Goal: Find specific page/section: Find specific page/section

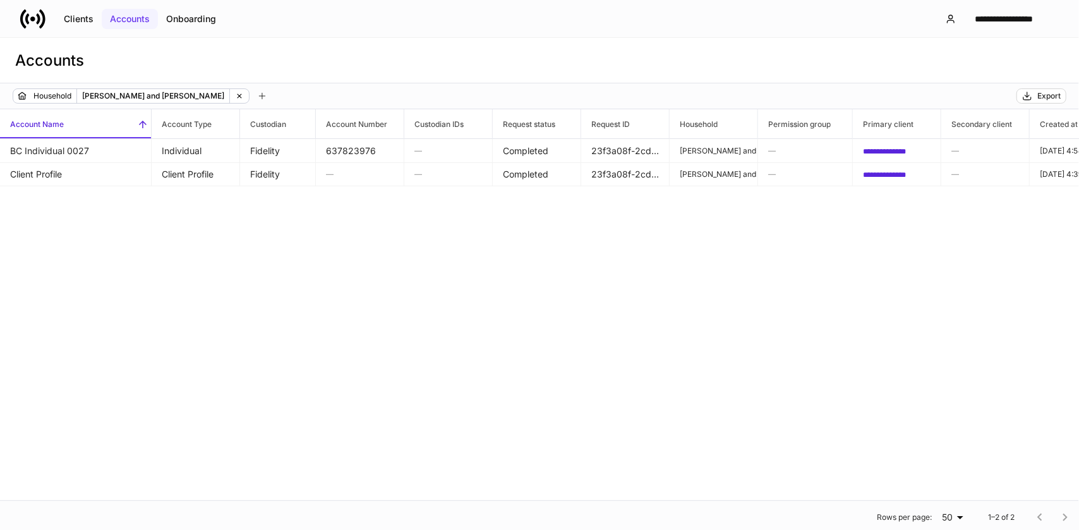
click at [123, 16] on div "Accounts" at bounding box center [130, 19] width 40 height 13
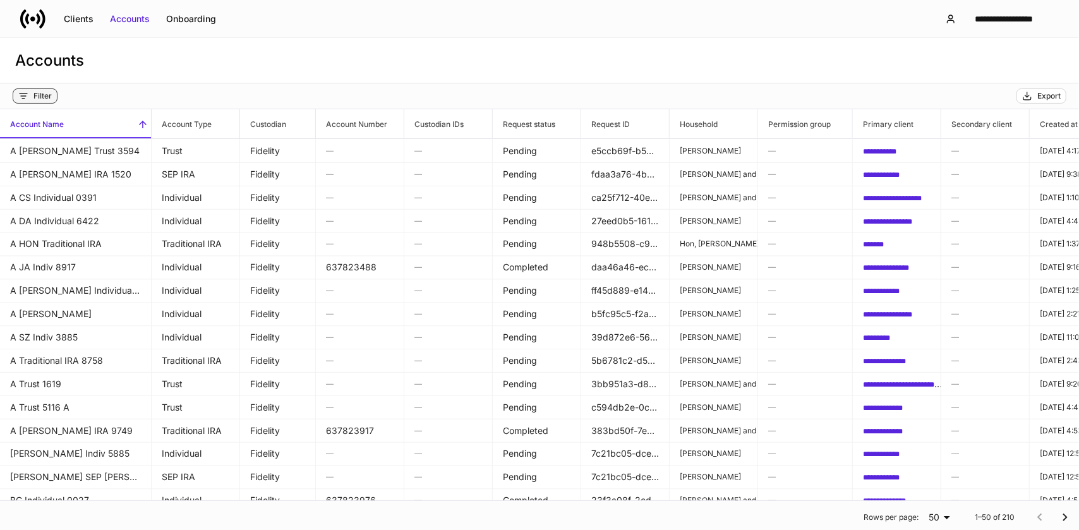
click at [44, 92] on div "Filter" at bounding box center [42, 96] width 18 height 10
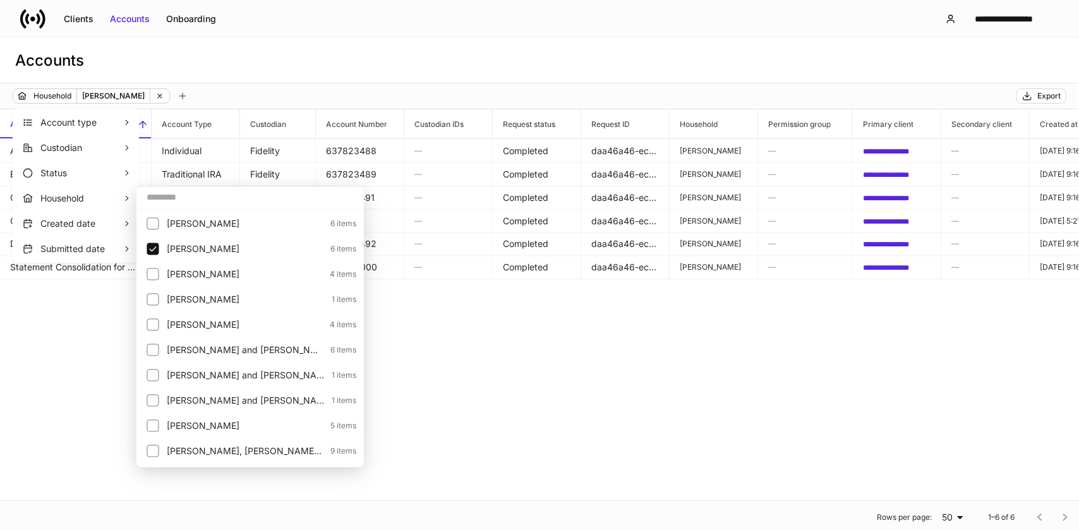
click at [1036, 95] on div at bounding box center [539, 265] width 1079 height 530
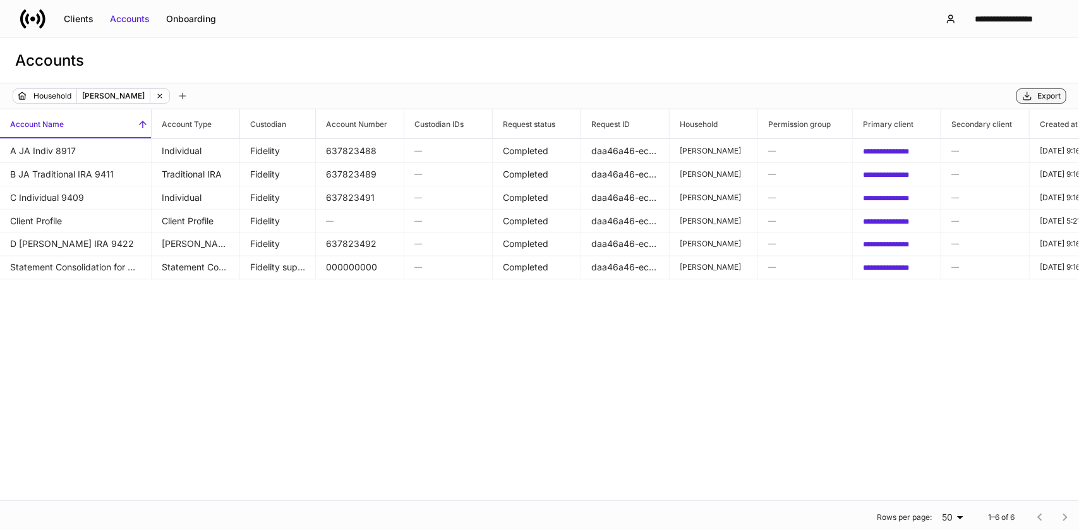
click at [1034, 95] on div "Export" at bounding box center [1041, 96] width 39 height 10
click at [1031, 95] on icon "button" at bounding box center [1027, 96] width 10 height 10
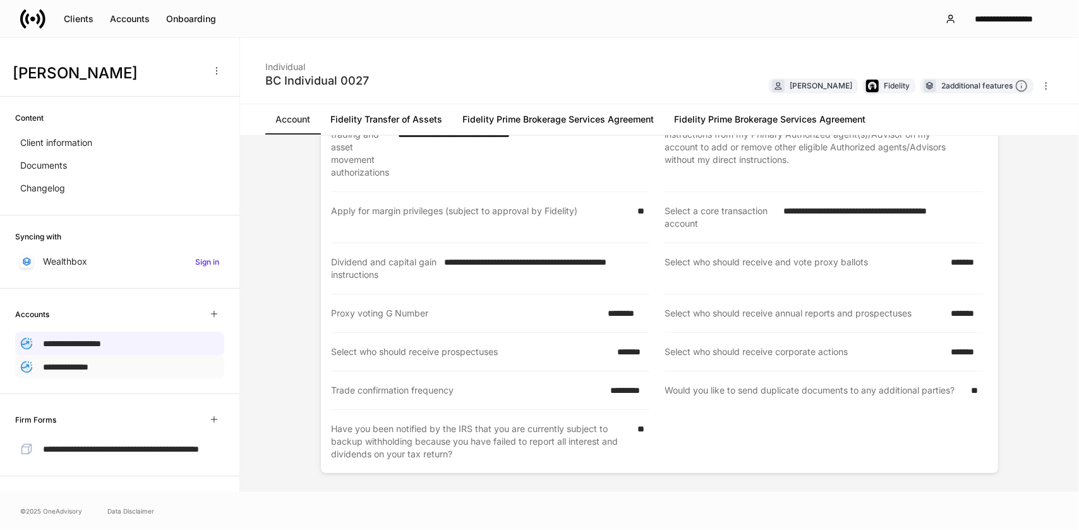
scroll to position [119, 0]
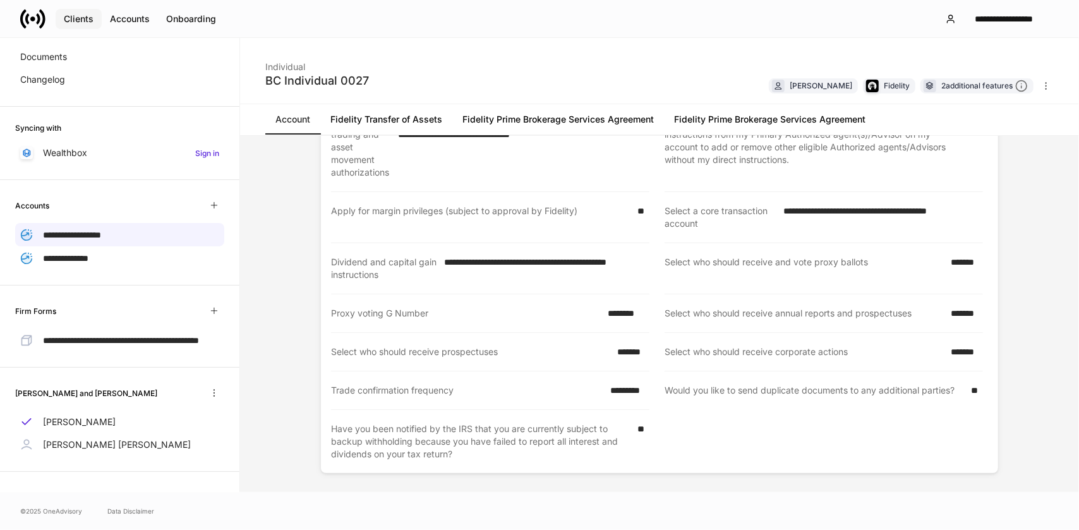
click at [80, 15] on div "Clients" at bounding box center [79, 19] width 30 height 13
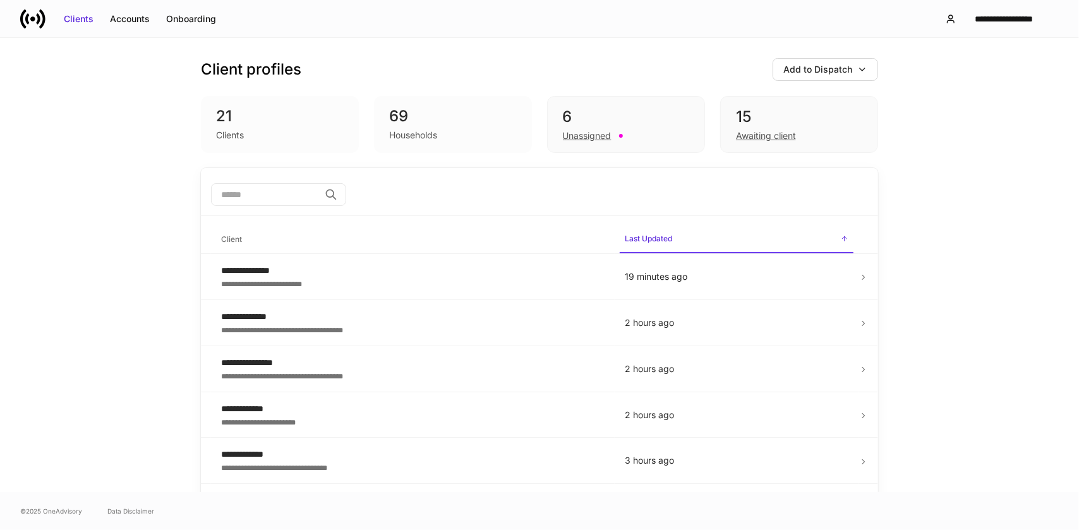
click at [252, 194] on input "search" at bounding box center [265, 194] width 109 height 23
click at [262, 274] on div "**********" at bounding box center [413, 270] width 384 height 13
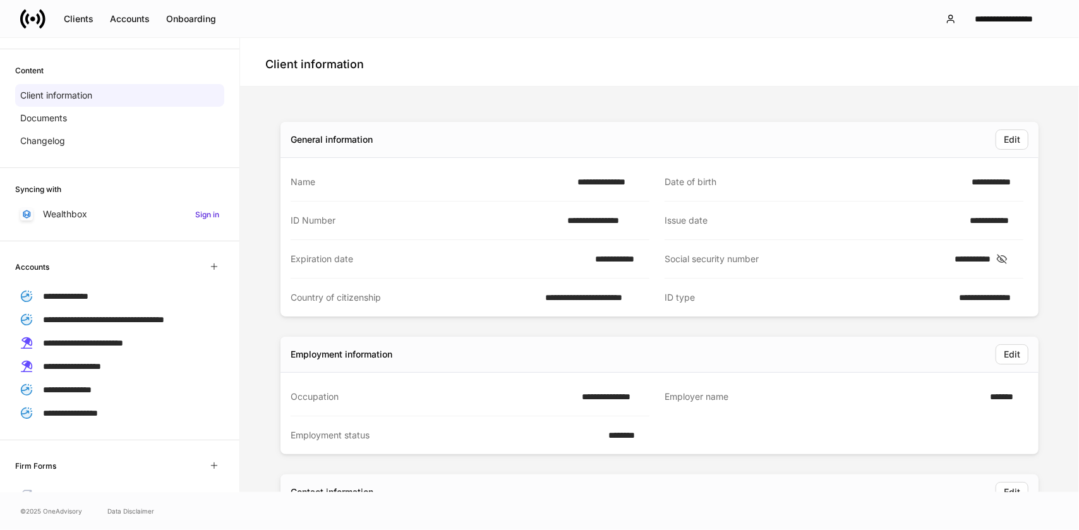
scroll to position [59, 0]
